Goal: Information Seeking & Learning: Compare options

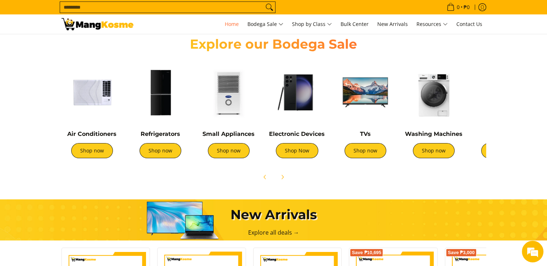
scroll to position [0, 286]
click at [166, 132] on link "Refrigerators" at bounding box center [161, 133] width 40 height 7
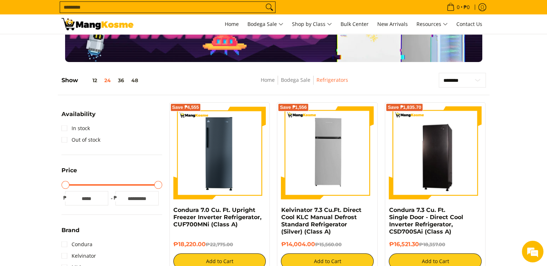
scroll to position [63, 0]
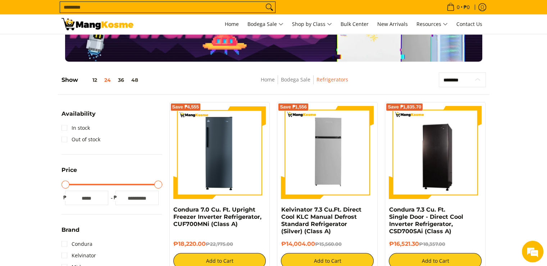
click at [440, 75] on select "**********" at bounding box center [462, 79] width 47 height 15
click at [447, 77] on select "**********" at bounding box center [462, 79] width 47 height 15
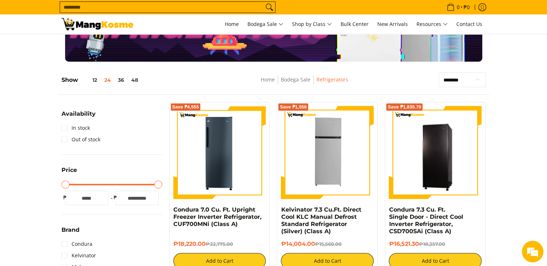
click at [447, 77] on select "**********" at bounding box center [462, 79] width 47 height 15
click at [445, 73] on select "**********" at bounding box center [462, 79] width 47 height 15
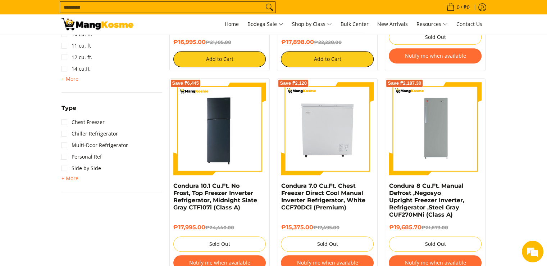
scroll to position [465, 0]
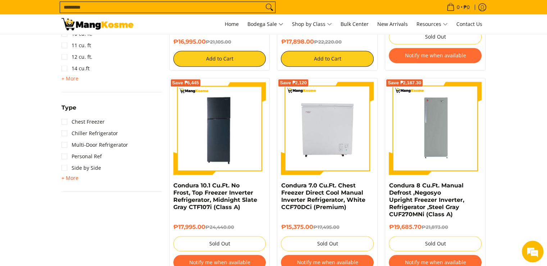
click at [71, 177] on span "+ More" at bounding box center [70, 178] width 17 height 6
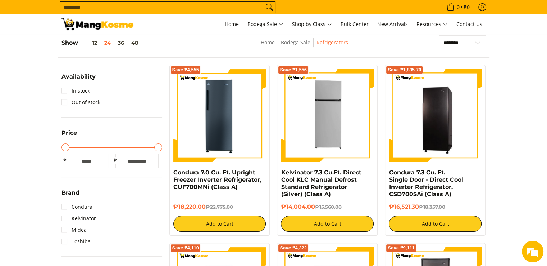
scroll to position [0, 0]
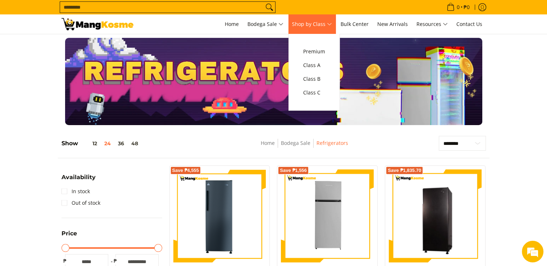
click at [312, 33] on link "Shop by Class" at bounding box center [312, 23] width 47 height 19
click at [323, 51] on span "Premium" at bounding box center [314, 51] width 22 height 9
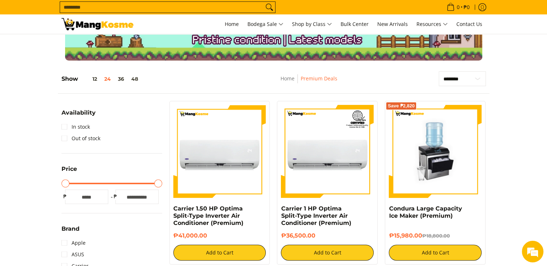
scroll to position [65, 0]
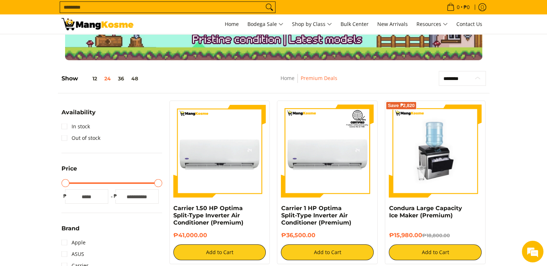
click at [458, 78] on select "**********" at bounding box center [462, 78] width 47 height 15
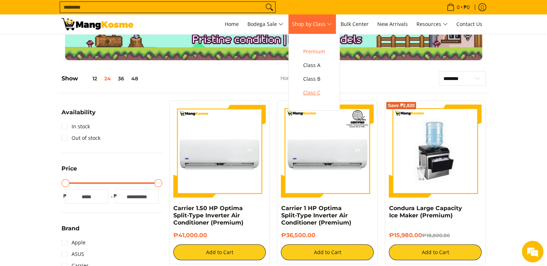
scroll to position [0, 0]
click at [319, 98] on link "Class C" at bounding box center [314, 93] width 29 height 14
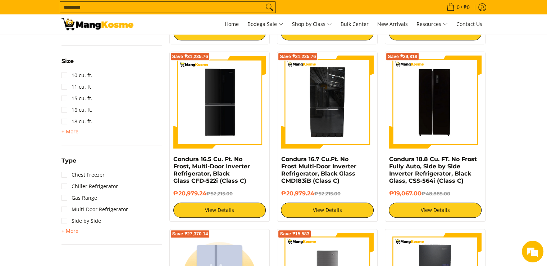
scroll to position [468, 0]
click at [72, 187] on link "Chiller Refrigerator" at bounding box center [90, 186] width 56 height 12
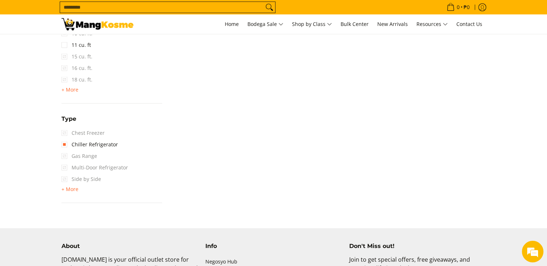
scroll to position [542, 0]
click at [73, 134] on span "Chest Freezer" at bounding box center [83, 133] width 43 height 12
click at [74, 190] on span "+ More" at bounding box center [70, 189] width 17 height 6
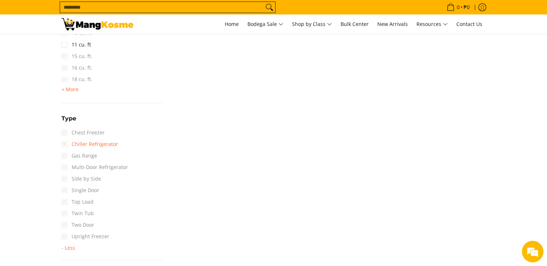
click at [63, 144] on link "Chiller Refrigerator" at bounding box center [90, 144] width 56 height 12
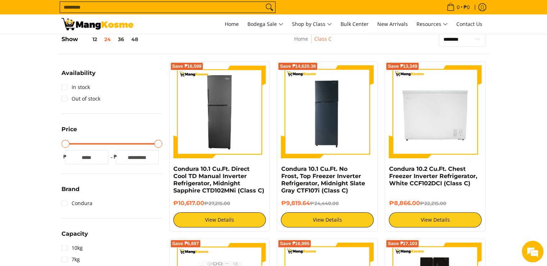
scroll to position [101, 0]
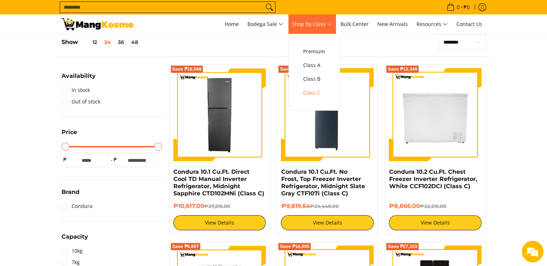
click at [307, 29] on link "Shop by Class" at bounding box center [312, 23] width 47 height 19
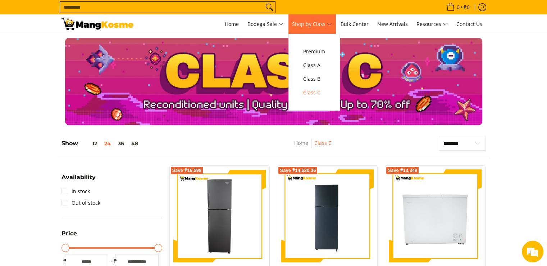
click at [316, 93] on span "Class C" at bounding box center [314, 92] width 22 height 9
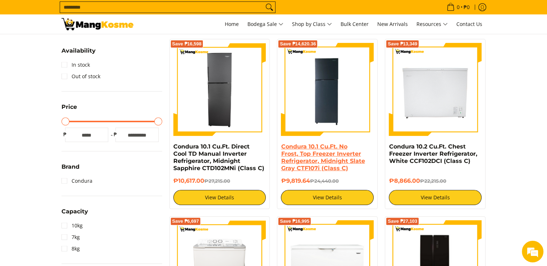
scroll to position [127, 0]
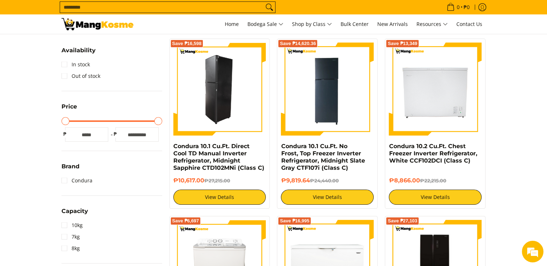
click at [232, 119] on img at bounding box center [219, 88] width 93 height 93
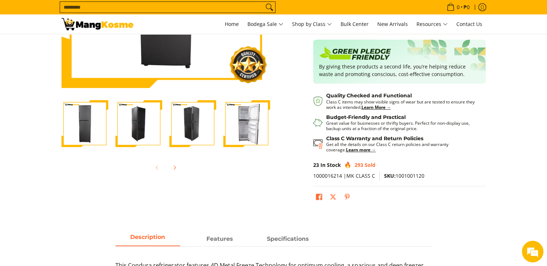
scroll to position [170, 0]
click at [172, 170] on span "Next" at bounding box center [174, 167] width 9 height 9
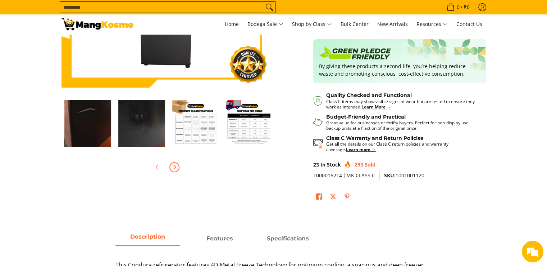
scroll to position [0, 216]
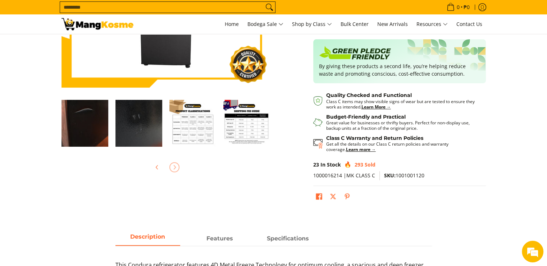
click at [196, 128] on img "Condura 10.1 Cu.Ft. Direct Cool TD Manual Inverter Refrigerator, Midnight Sapph…" at bounding box center [192, 123] width 47 height 47
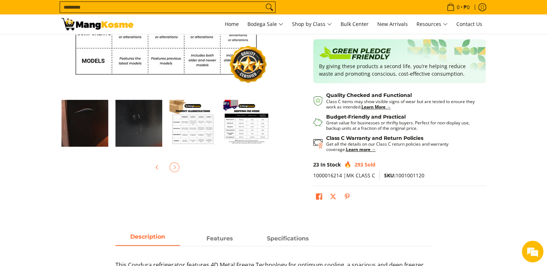
click at [198, 115] on img "Condura 10.1 Cu.Ft. Direct Cool TD Manual Inverter Refrigerator, Midnight Sapph…" at bounding box center [192, 123] width 47 height 47
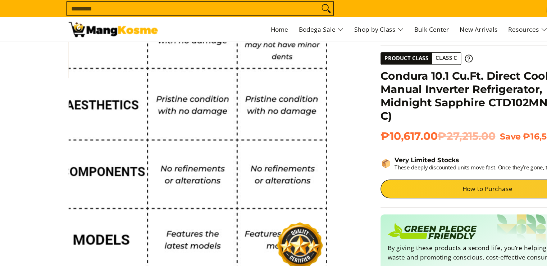
scroll to position [0, 0]
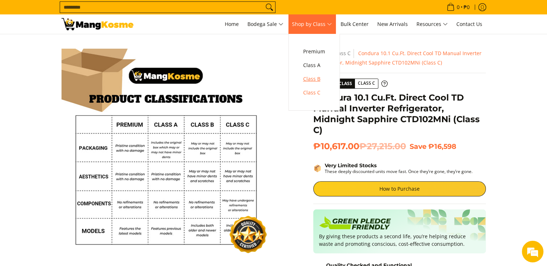
click at [324, 78] on span "Class B" at bounding box center [314, 78] width 22 height 9
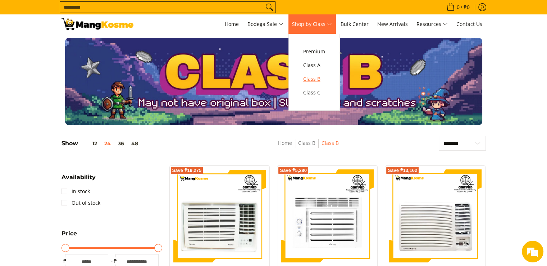
click at [317, 76] on span "Class B" at bounding box center [314, 78] width 22 height 9
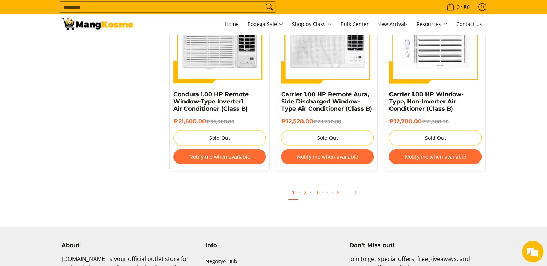
scroll to position [1423, 0]
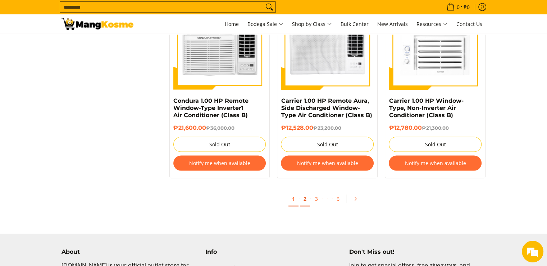
click at [308, 202] on link "2" at bounding box center [305, 198] width 10 height 15
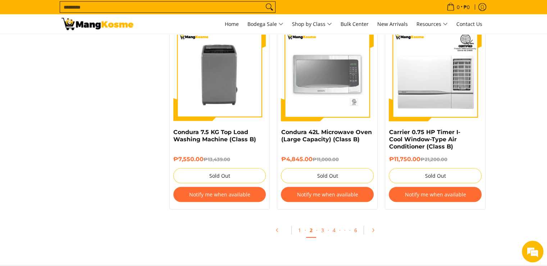
scroll to position [1485, 0]
click at [353, 232] on link "6" at bounding box center [356, 230] width 10 height 15
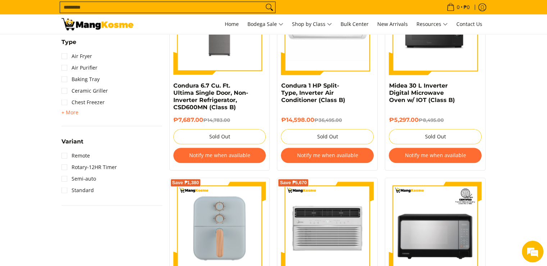
scroll to position [763, 0]
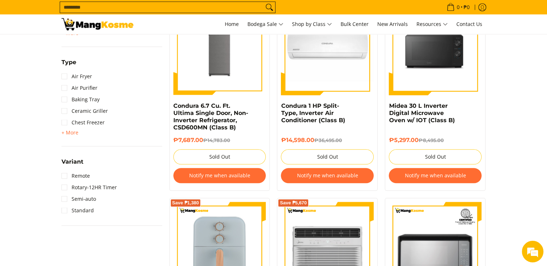
click at [76, 132] on span "+ More" at bounding box center [70, 133] width 17 height 6
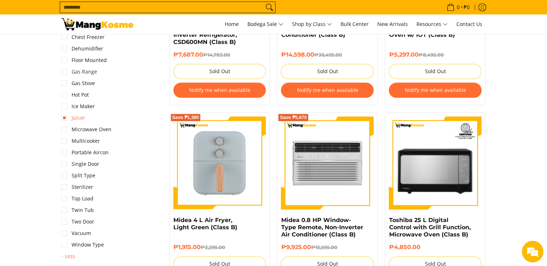
scroll to position [852, 0]
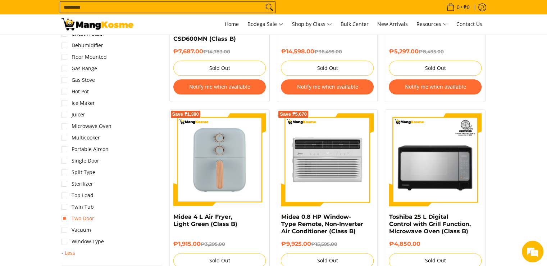
click at [67, 217] on link "Two Door" at bounding box center [78, 218] width 33 height 12
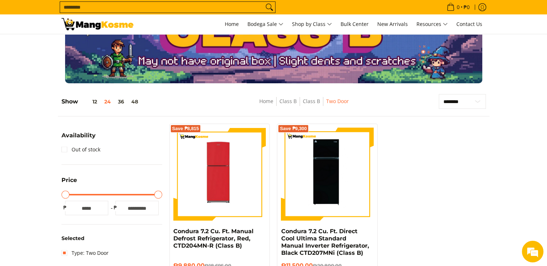
scroll to position [37, 0]
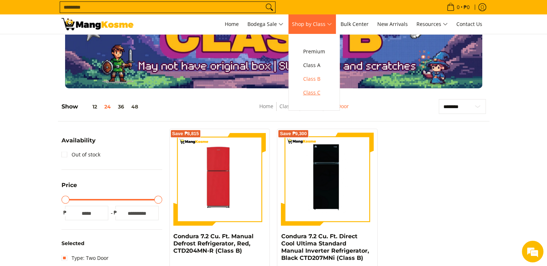
click at [317, 94] on span "Class C" at bounding box center [314, 92] width 22 height 9
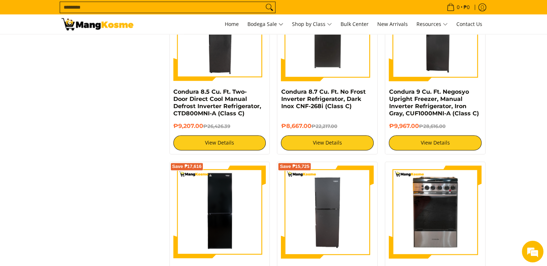
scroll to position [1079, 0]
